Goal: Find specific page/section: Find specific page/section

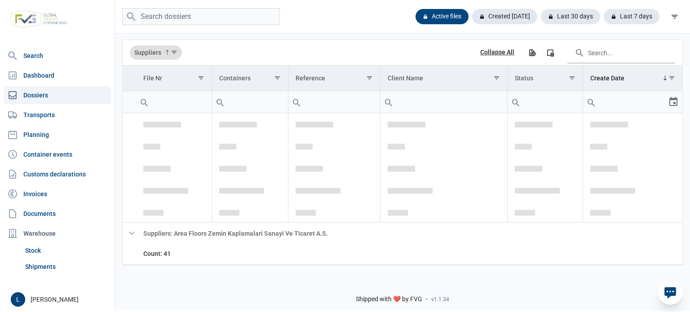
scroll to position [119, 0]
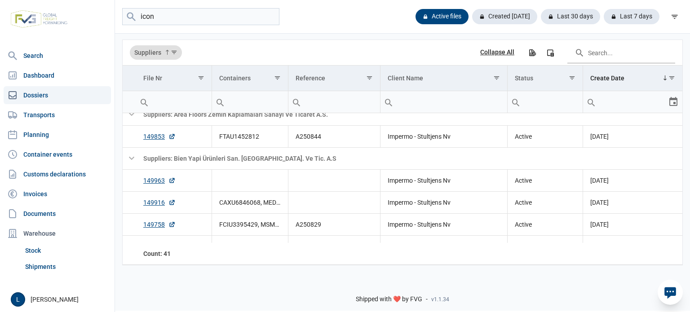
type input "icon"
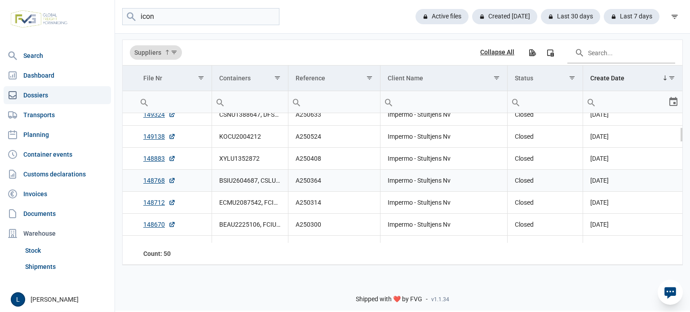
scroll to position [0, 0]
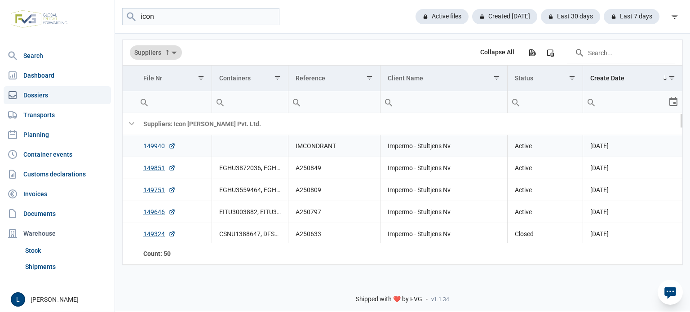
click at [150, 147] on link "149940" at bounding box center [159, 145] width 32 height 9
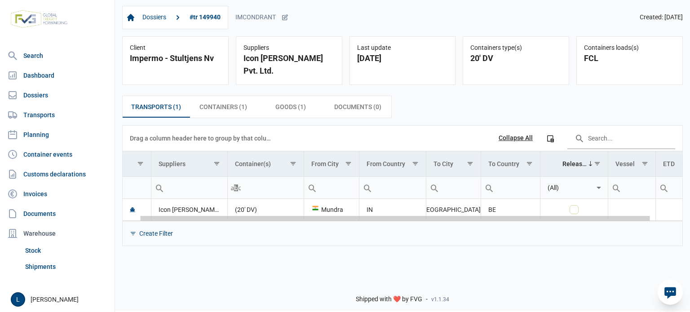
scroll to position [0, 53]
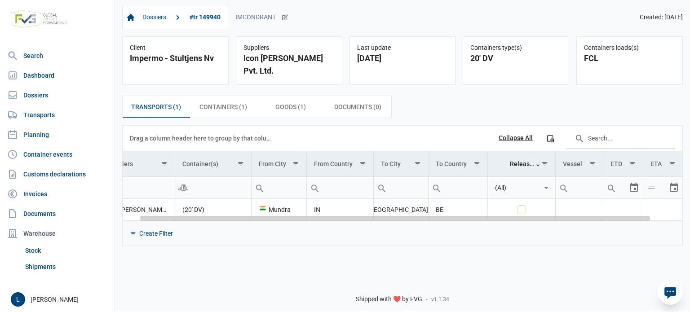
drag, startPoint x: 365, startPoint y: 206, endPoint x: 629, endPoint y: 213, distance: 263.7
click at [629, 213] on body "For evaluation purposes only. Redistribution prohibited. Please register an exi…" at bounding box center [345, 140] width 690 height 312
